Goal: Task Accomplishment & Management: Manage account settings

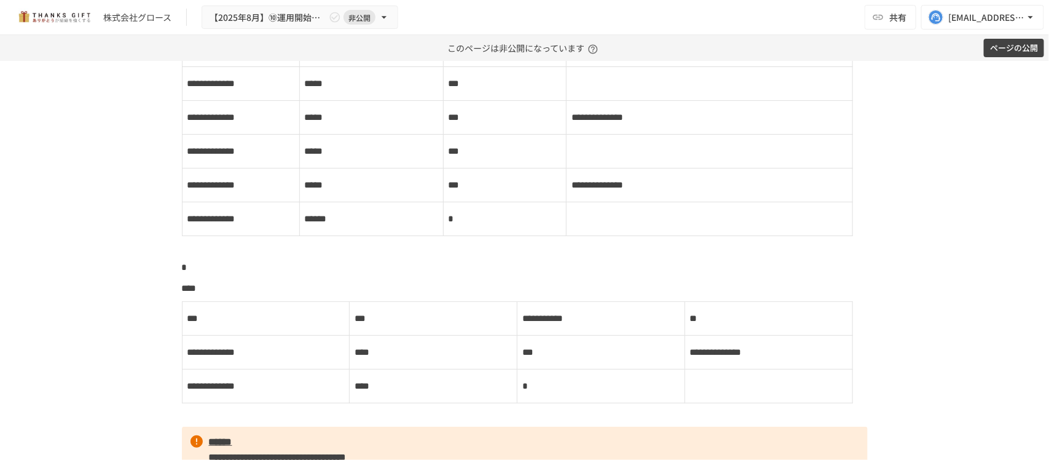
scroll to position [2305, 0]
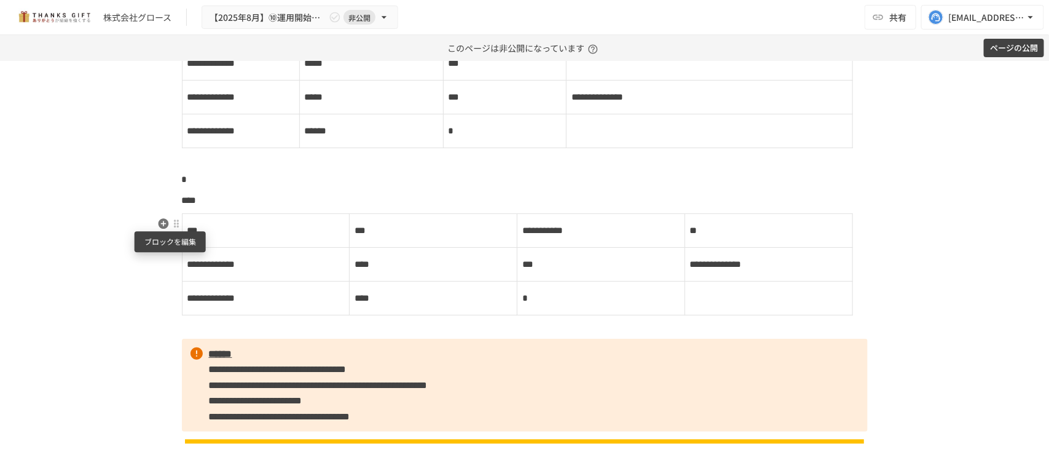
drag, startPoint x: 170, startPoint y: 226, endPoint x: 183, endPoint y: 238, distance: 18.7
click at [171, 226] on div at bounding box center [176, 224] width 10 height 10
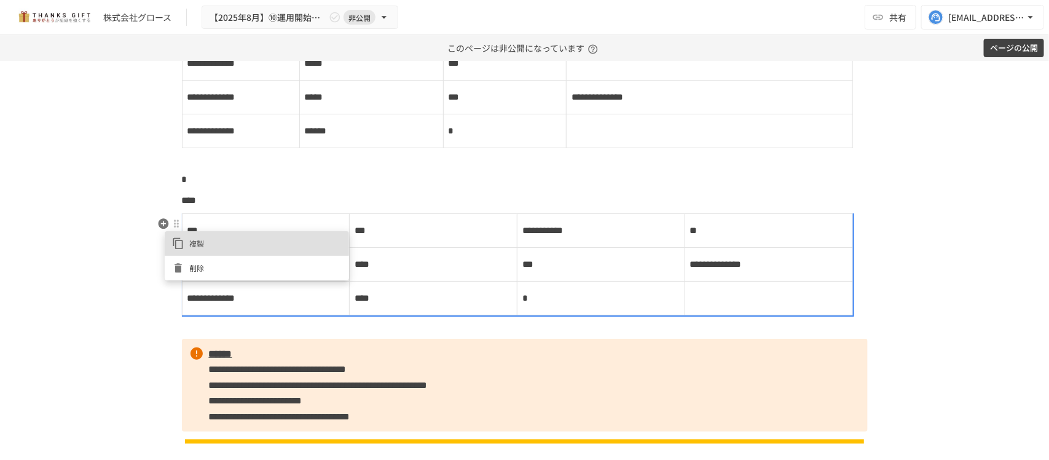
click at [200, 266] on span "削除" at bounding box center [265, 268] width 152 height 12
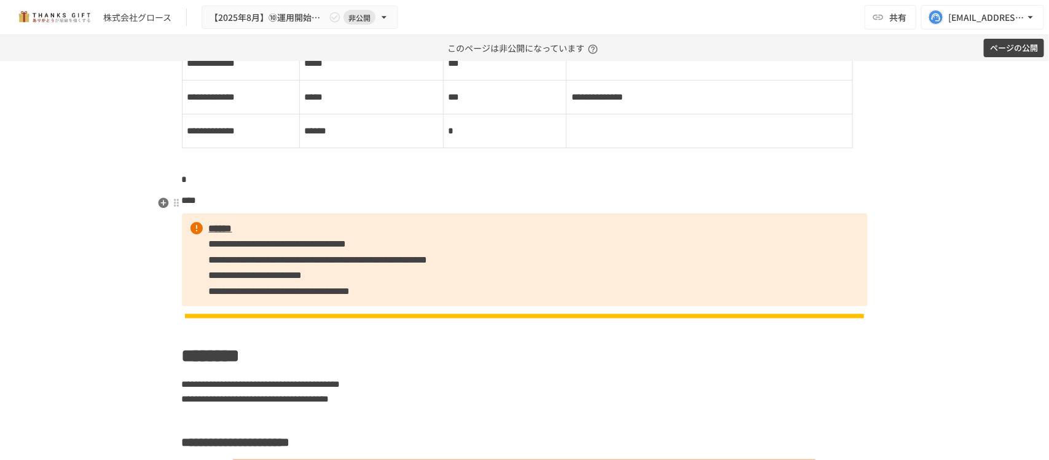
click at [238, 208] on p "****" at bounding box center [525, 200] width 686 height 16
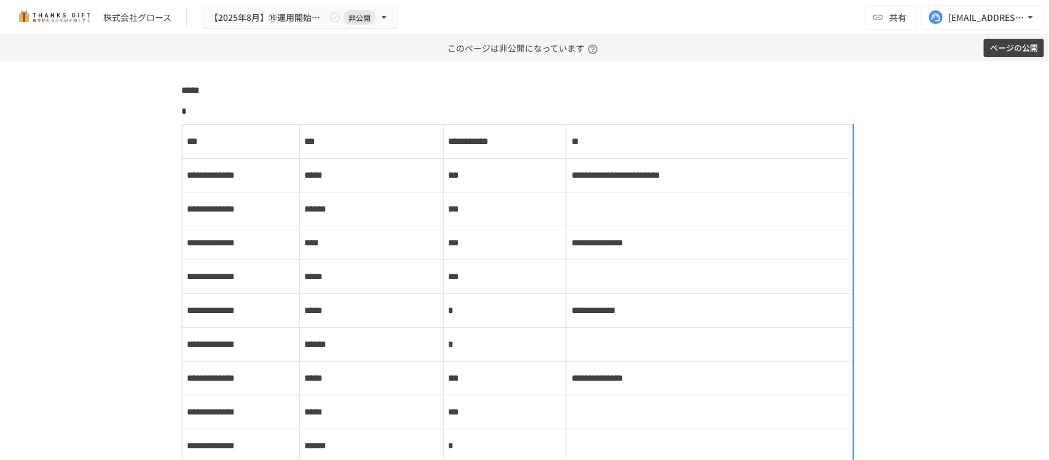
scroll to position [1383, 0]
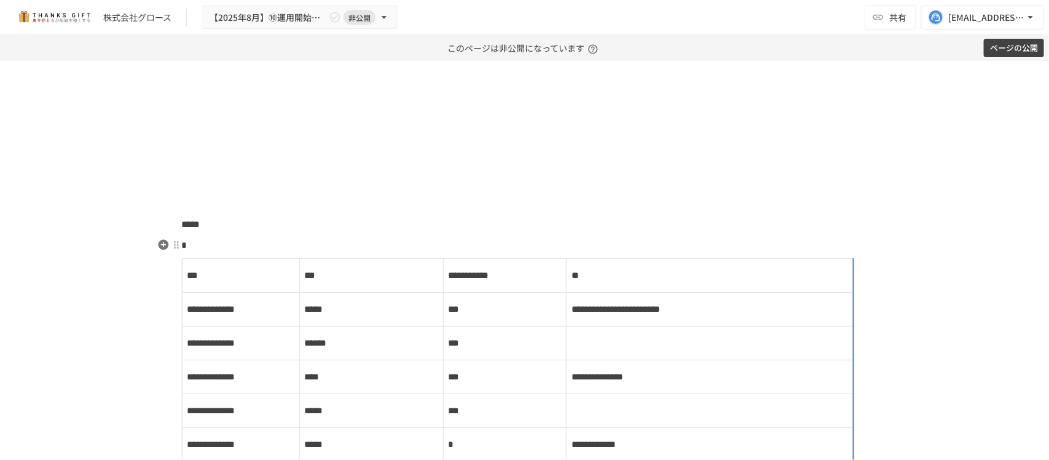
click at [261, 266] on td "***" at bounding box center [240, 275] width 117 height 34
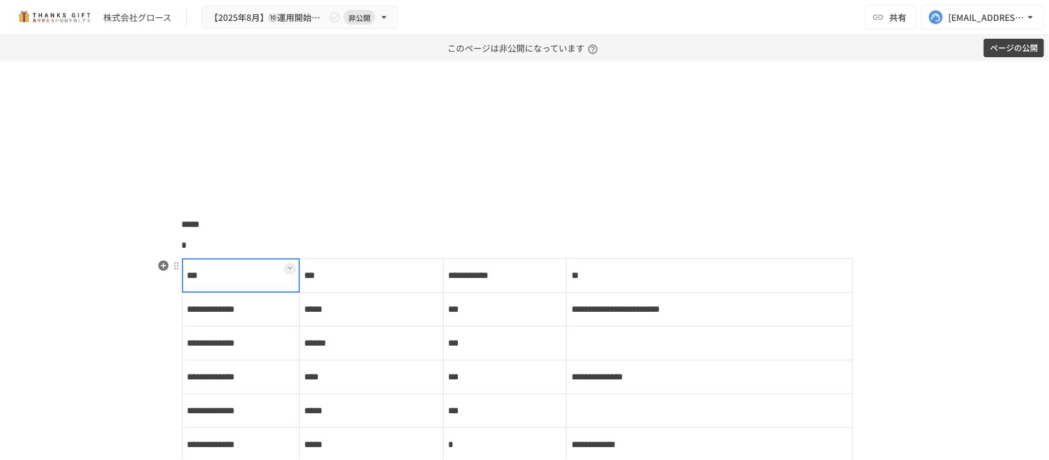
click at [288, 269] on button at bounding box center [290, 268] width 12 height 12
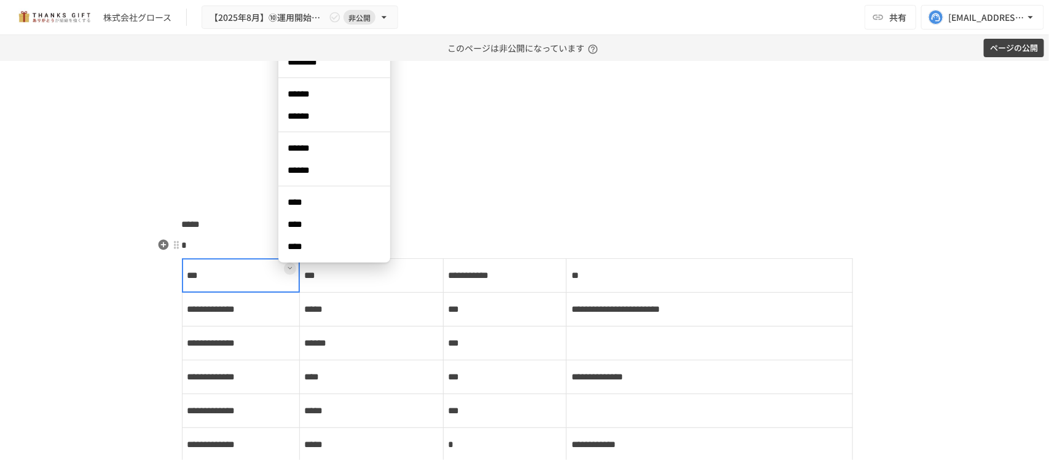
click at [302, 248] on span "****" at bounding box center [334, 246] width 92 height 12
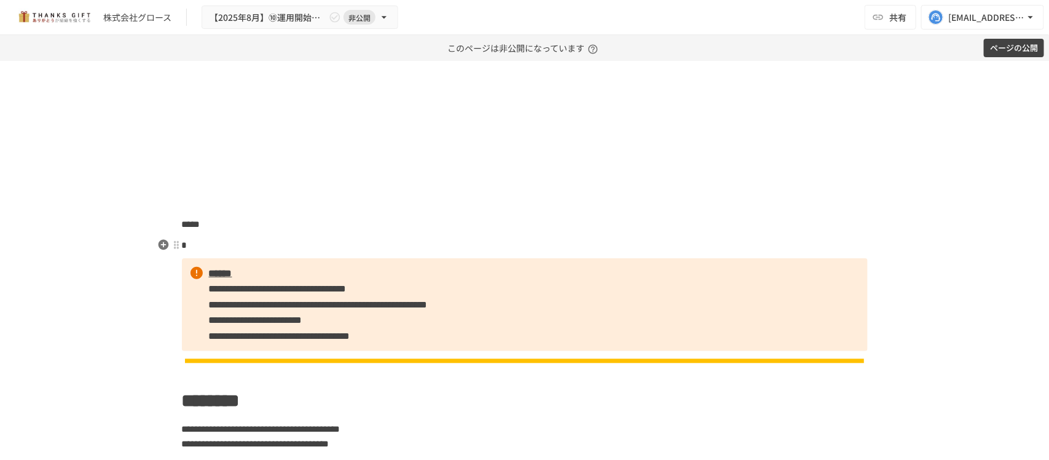
click at [300, 238] on p "*" at bounding box center [525, 245] width 686 height 16
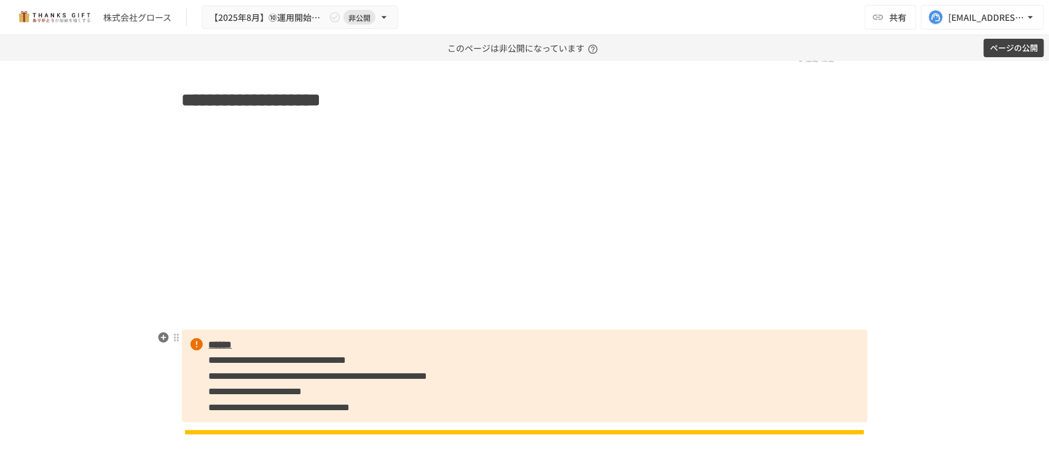
scroll to position [1152, 0]
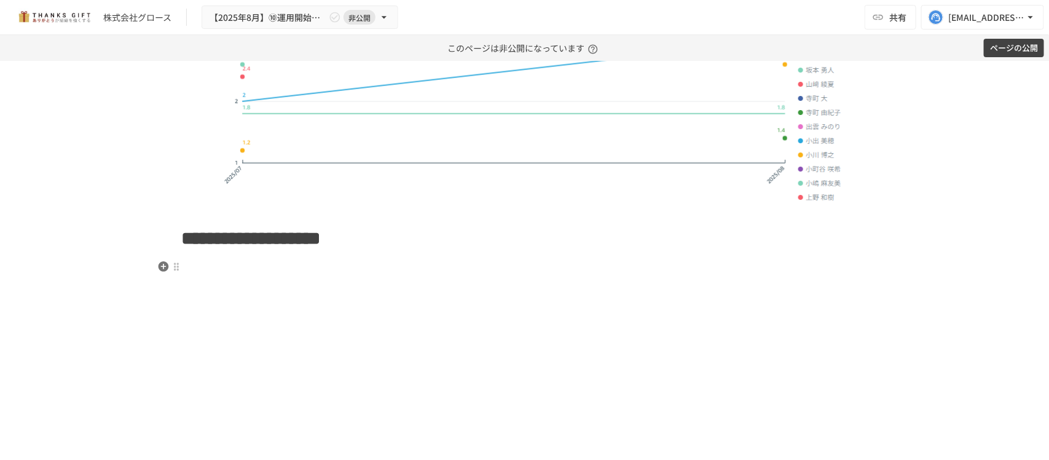
click at [266, 269] on p at bounding box center [525, 267] width 686 height 16
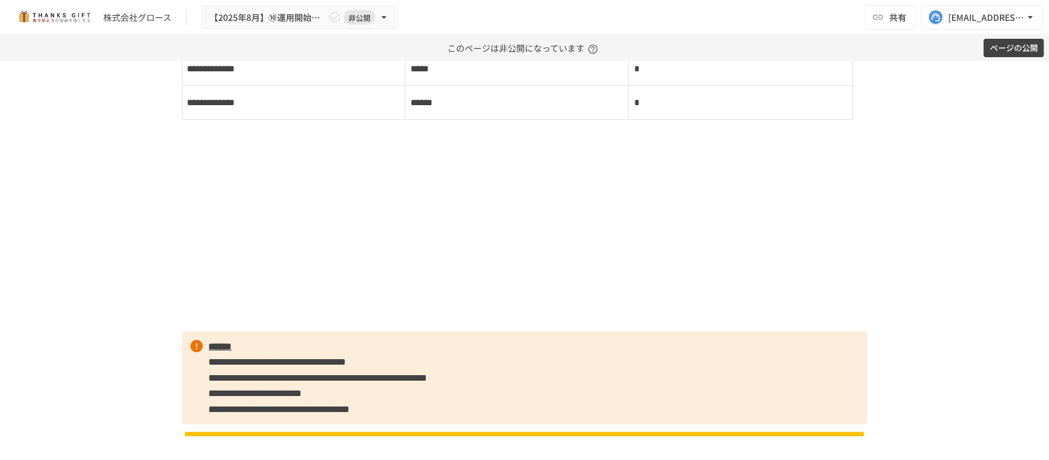
scroll to position [2305, 0]
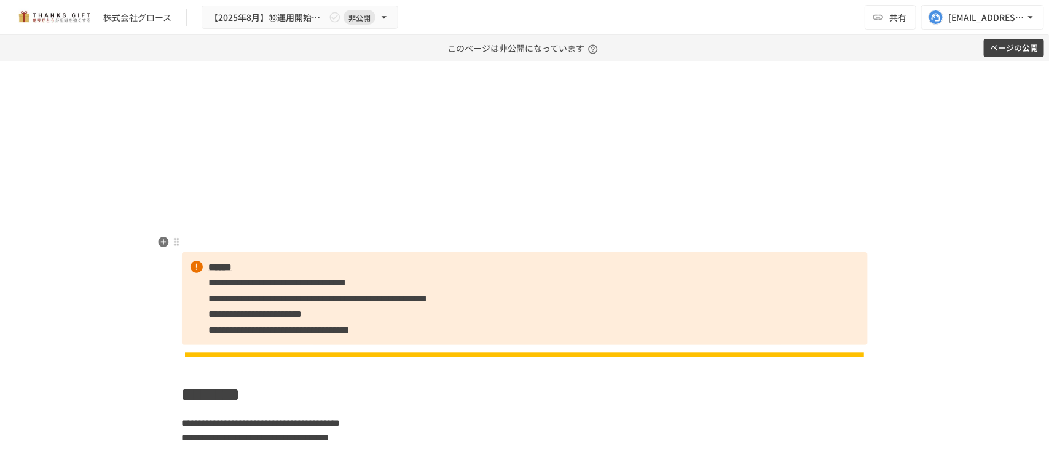
click at [309, 240] on p at bounding box center [525, 239] width 686 height 16
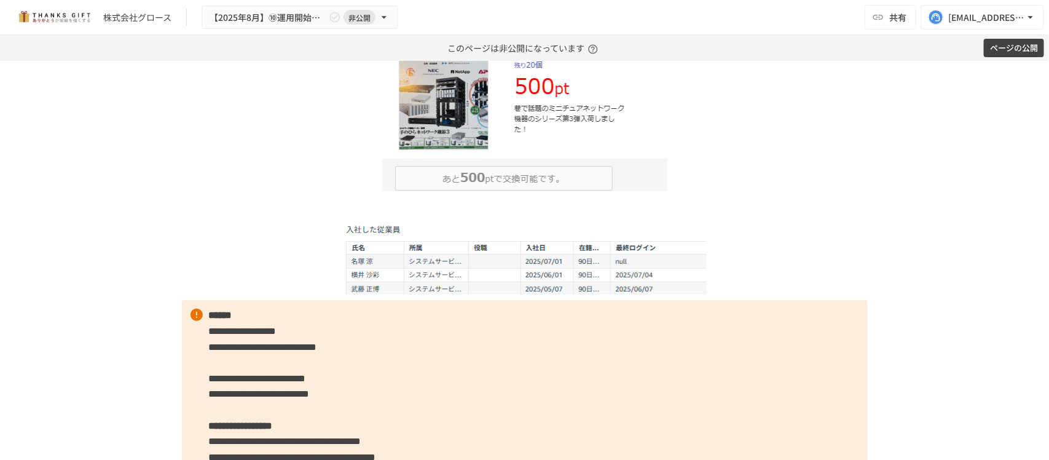
scroll to position [4054, 0]
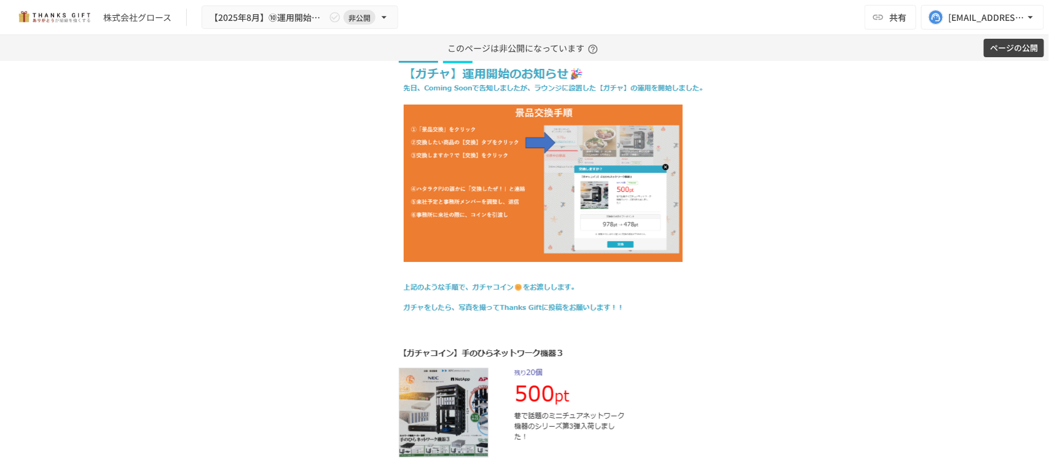
click at [425, 240] on img at bounding box center [524, 159] width 387 height 312
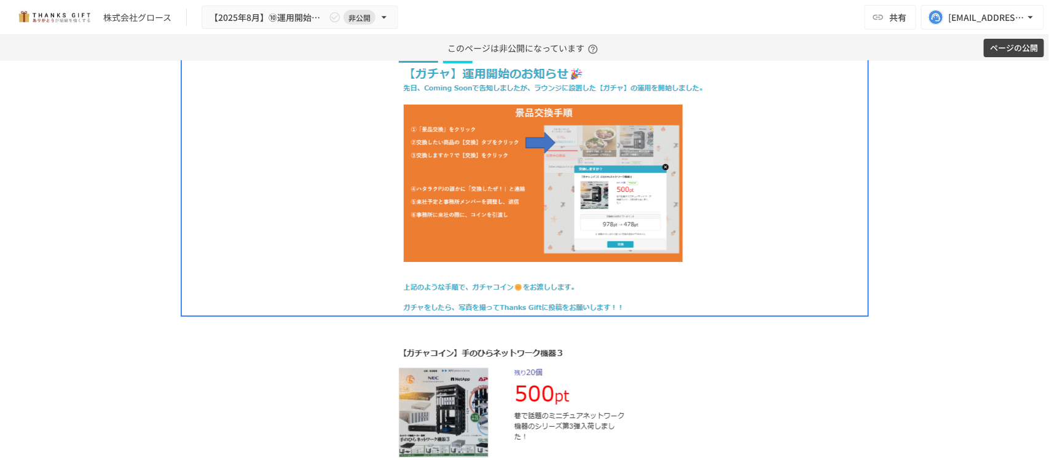
scroll to position [3735, 0]
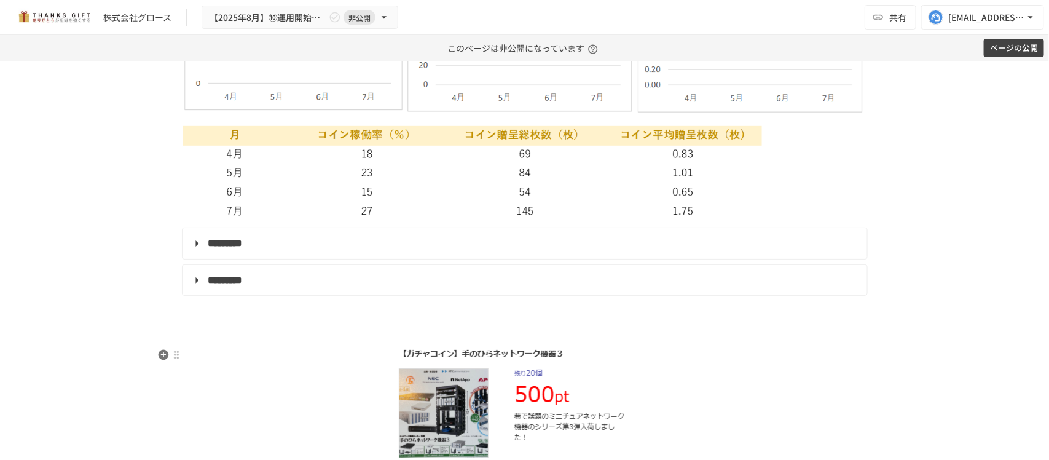
click at [444, 361] on img at bounding box center [524, 421] width 285 height 156
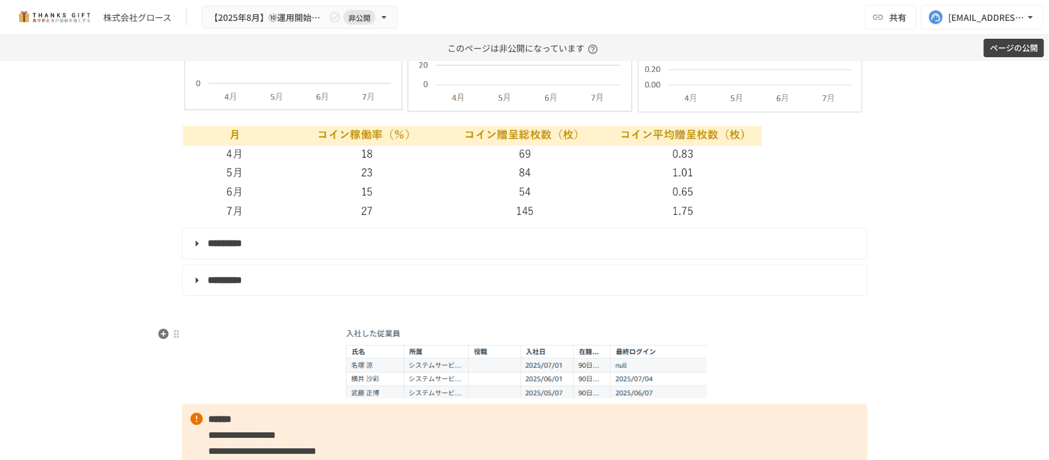
click at [425, 373] on img at bounding box center [524, 360] width 364 height 76
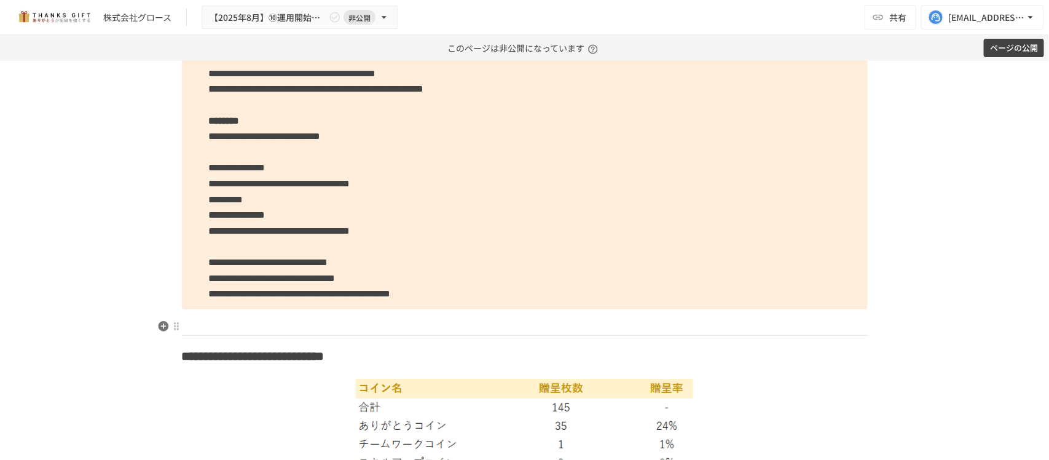
click at [247, 324] on p at bounding box center [525, 322] width 686 height 16
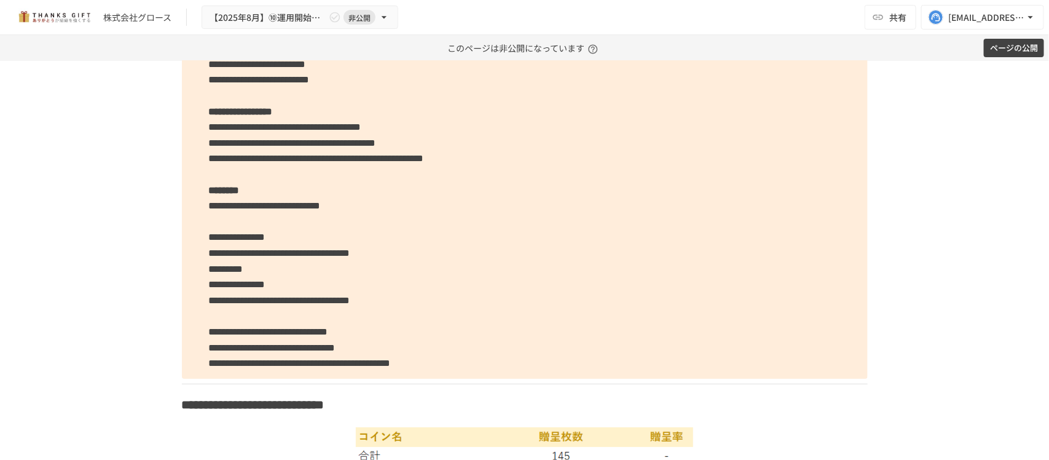
scroll to position [4072, 0]
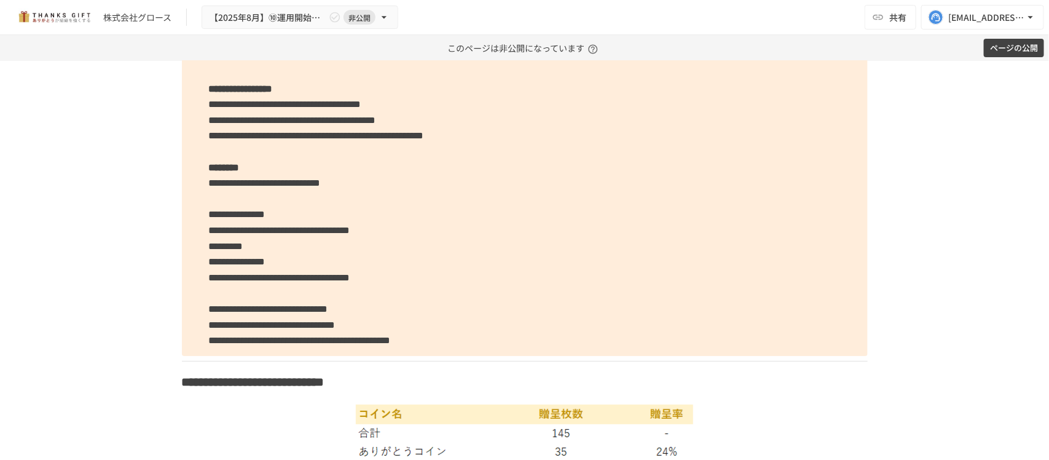
click at [101, 243] on div "**********" at bounding box center [524, 260] width 1049 height 399
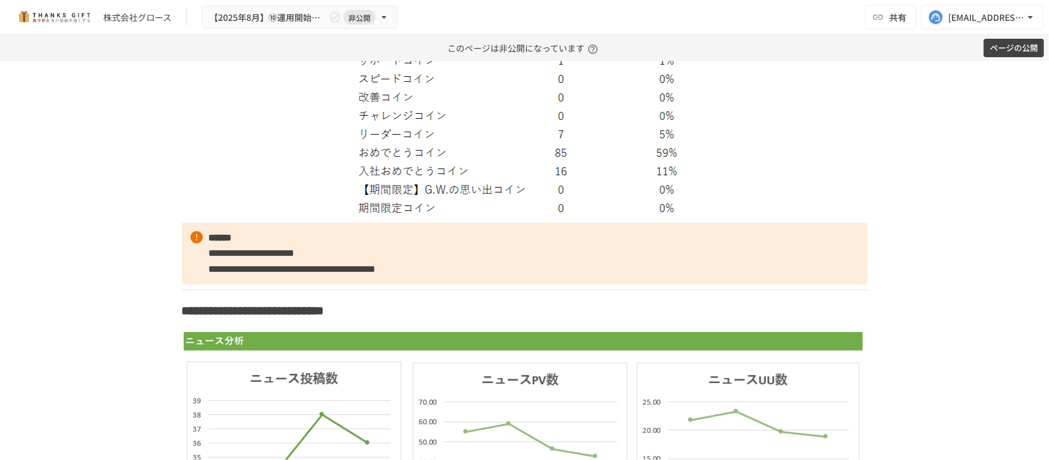
scroll to position [4764, 0]
